Goal: Task Accomplishment & Management: Complete application form

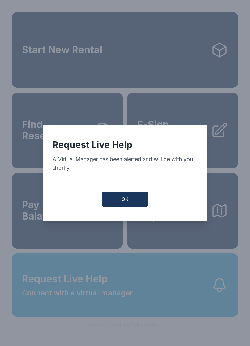
click at [134, 197] on button "OK" at bounding box center [125, 199] width 46 height 15
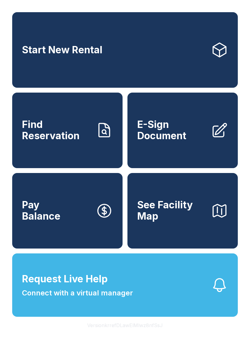
click at [134, 197] on button "See Facility Map" at bounding box center [182, 211] width 110 height 76
click at [202, 149] on link "E-Sign Document" at bounding box center [182, 131] width 110 height 76
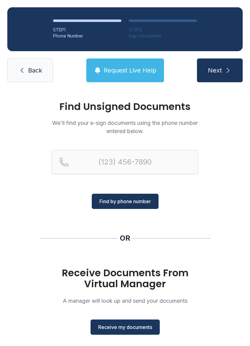
click at [141, 325] on span "Receive my documents" at bounding box center [125, 327] width 54 height 7
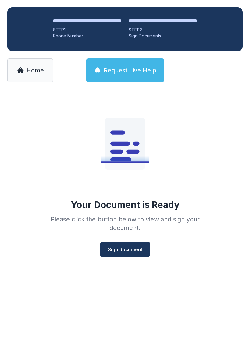
click at [135, 251] on span "Sign document" at bounding box center [125, 249] width 34 height 7
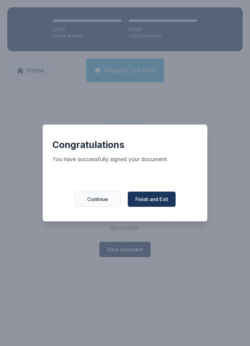
click at [144, 202] on span "Finish and Exit" at bounding box center [151, 199] width 33 height 7
